Goal: Task Accomplishment & Management: Complete application form

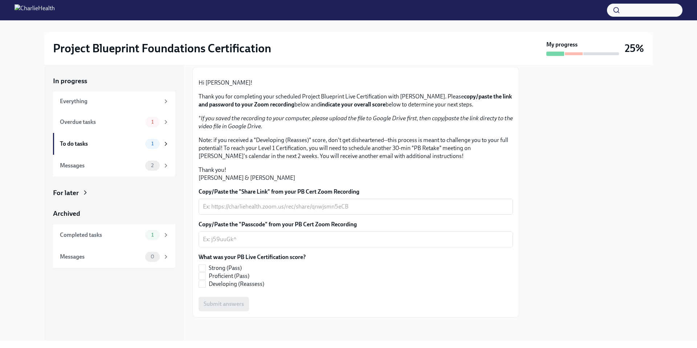
scroll to position [116, 0]
click at [121, 116] on div "Overdue tasks 1" at bounding box center [114, 122] width 122 height 22
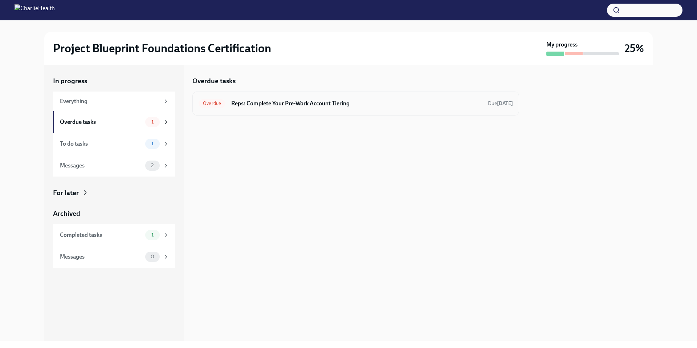
click at [283, 104] on h6 "Reps: Complete Your Pre-Work Account Tiering" at bounding box center [356, 103] width 251 height 8
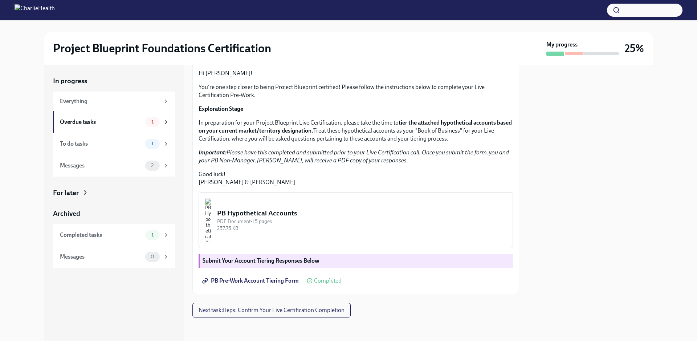
scroll to position [125, 0]
click at [271, 281] on span "PB Pre-Work Account Tiering Form" at bounding box center [251, 280] width 95 height 7
click at [108, 138] on div "To do tasks 1" at bounding box center [114, 144] width 122 height 22
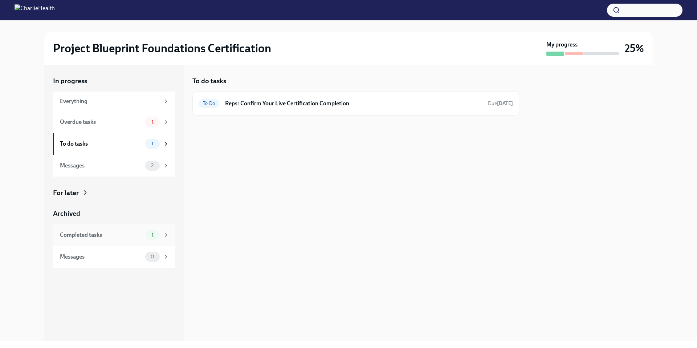
click at [122, 233] on div "Completed tasks" at bounding box center [101, 235] width 82 height 8
click at [138, 122] on div "Overdue tasks" at bounding box center [101, 122] width 82 height 8
click at [109, 143] on div "To do tasks" at bounding box center [101, 144] width 82 height 8
click at [126, 166] on div "Messages" at bounding box center [101, 166] width 82 height 8
